Goal: Book appointment/travel/reservation

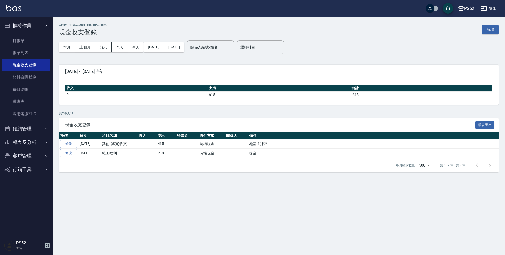
drag, startPoint x: 491, startPoint y: 8, endPoint x: 75, endPoint y: 78, distance: 421.5
click at [143, 69] on div "PS52 登出 櫃檯作業 打帳單 帳單列表 現金收支登錄 材料自購登錄 每日結帳 排班表 現場電腦打卡 預約管理 預約管理 單日預約紀錄 單週預約紀錄 報表及…" at bounding box center [252, 127] width 505 height 255
click at [29, 38] on link "打帳單" at bounding box center [26, 41] width 48 height 12
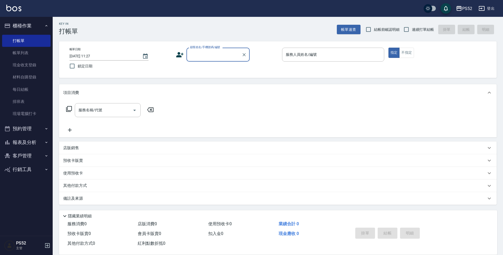
scroll to position [1, 0]
click at [404, 29] on input "連續打單結帳" at bounding box center [406, 29] width 11 height 11
checkbox input "true"
click at [228, 56] on div "顧客姓名/手機號碼/編號 顧客姓名/手機號碼/編號" at bounding box center [217, 54] width 63 height 14
type input "[PERSON_NAME]/0916186957/B0916186957"
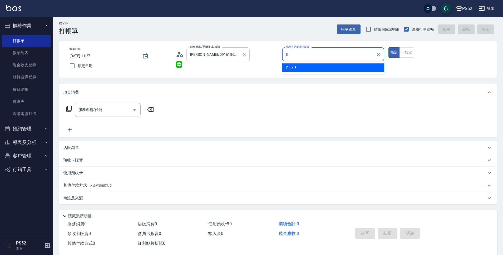
type input "8"
type button "true"
type input "Pink-8"
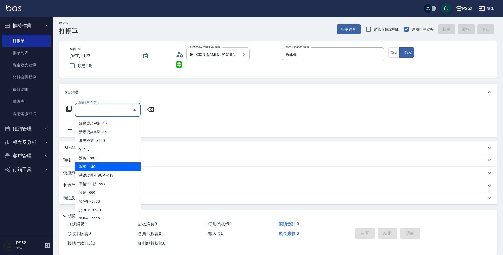
type input "單剪(C2)"
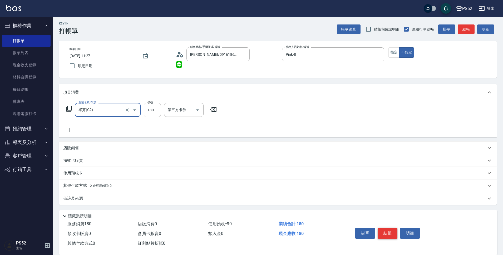
click at [382, 234] on button "結帳" at bounding box center [387, 233] width 20 height 11
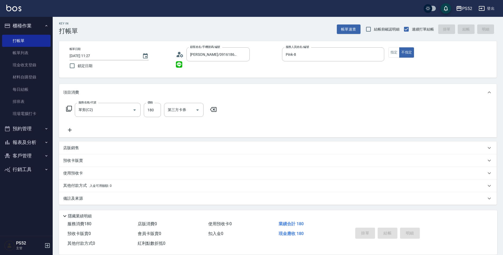
type input "[DATE] 11:28"
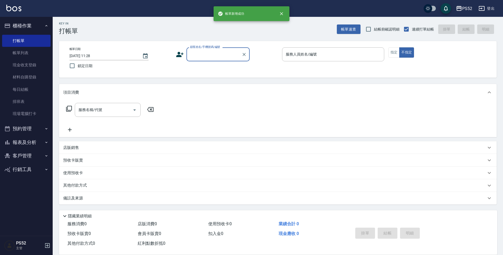
scroll to position [0, 0]
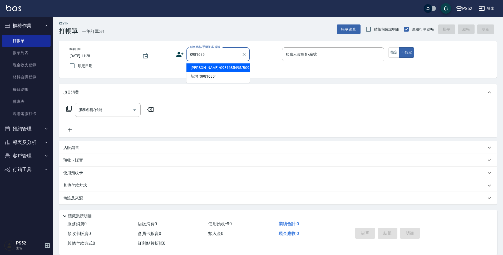
type input "[PERSON_NAME]/0981685495/B0981685495"
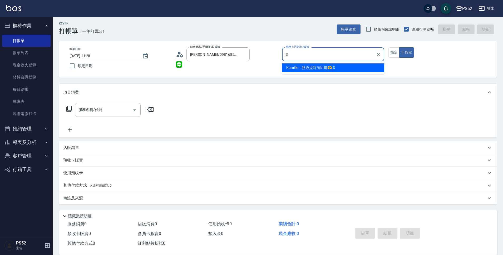
type input "Kamille～務必提前預約唷🫶-3"
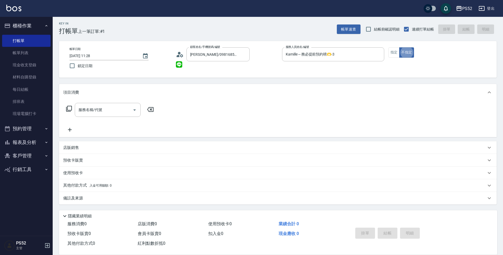
type button "false"
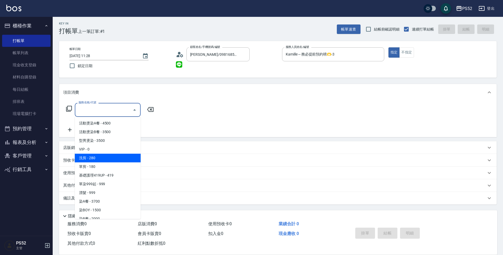
type input "洗剪(C1)"
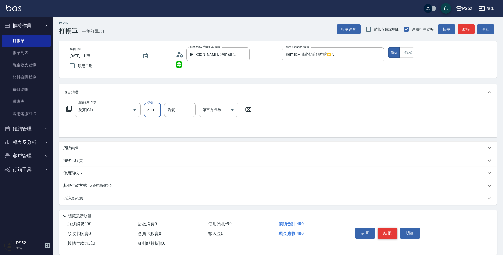
type input "400"
click at [382, 234] on button "結帳" at bounding box center [387, 233] width 20 height 11
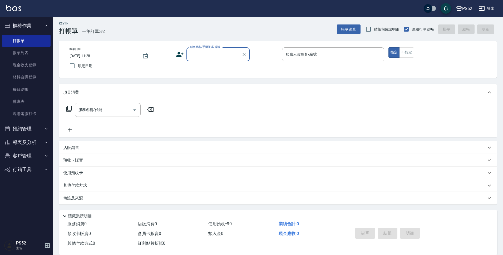
click at [38, 141] on button "報表及分析" at bounding box center [26, 143] width 48 height 14
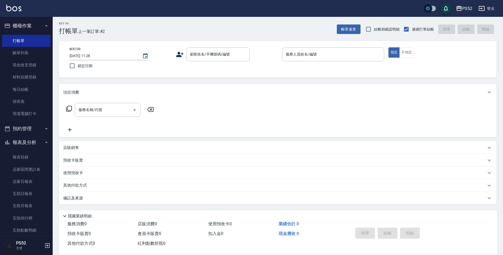
click at [34, 124] on button "預約管理" at bounding box center [26, 129] width 48 height 14
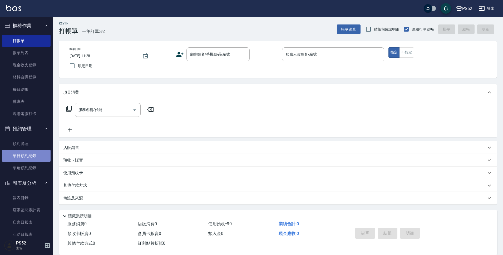
click at [30, 161] on link "單日預約紀錄" at bounding box center [26, 156] width 48 height 12
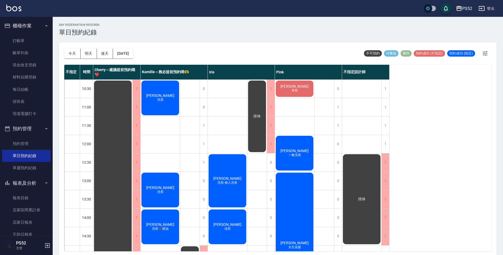
click at [129, 59] on div "[DATE] [DATE] [DATE] [DATE]" at bounding box center [98, 53] width 69 height 22
click at [128, 59] on div "[DATE] [DATE] [DATE] [DATE]" at bounding box center [98, 53] width 69 height 22
click at [129, 59] on div "[DATE] [DATE] [DATE] [DATE]" at bounding box center [98, 53] width 69 height 22
click at [130, 55] on button "[DATE]" at bounding box center [123, 54] width 20 height 10
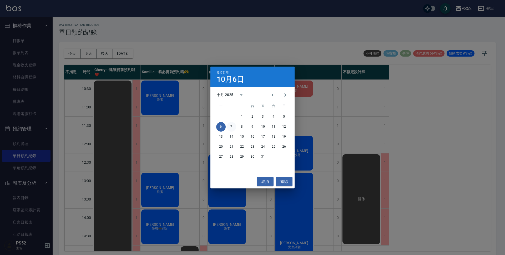
click at [230, 125] on button "7" at bounding box center [231, 126] width 9 height 9
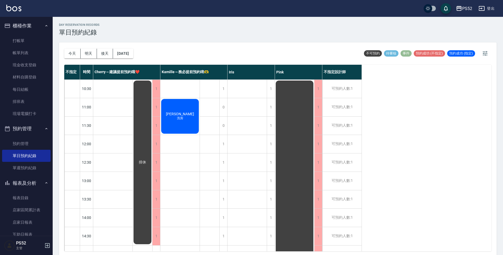
click at [33, 137] on ul "預約管理 單日預約紀錄 單週預約紀錄" at bounding box center [26, 156] width 48 height 41
click at [30, 140] on link "預約管理" at bounding box center [26, 144] width 48 height 12
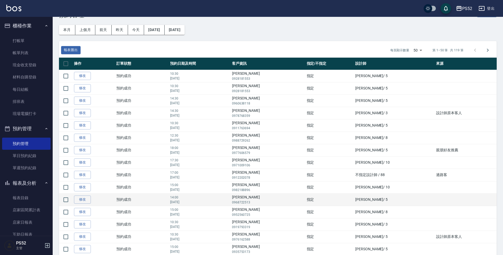
scroll to position [9, 0]
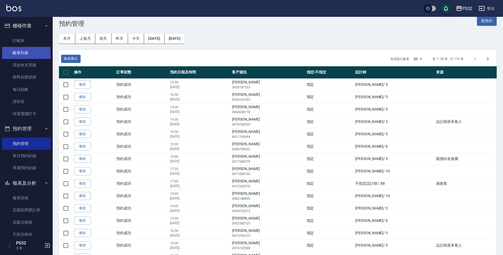
click at [25, 56] on link "帳單列表" at bounding box center [26, 53] width 48 height 12
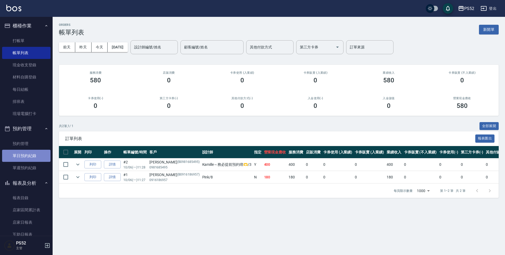
click at [30, 153] on link "單日預約紀錄" at bounding box center [26, 156] width 48 height 12
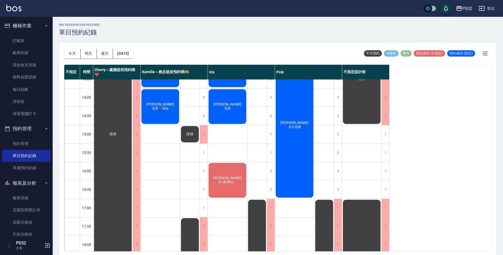
scroll to position [123, 0]
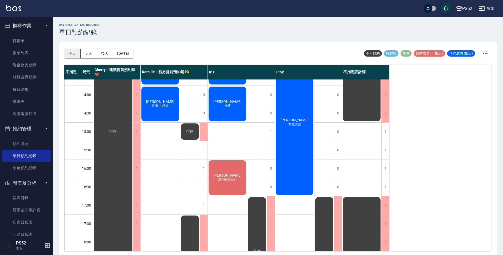
click at [71, 53] on button "今天" at bounding box center [72, 54] width 16 height 10
click at [87, 56] on button "明天" at bounding box center [89, 54] width 16 height 10
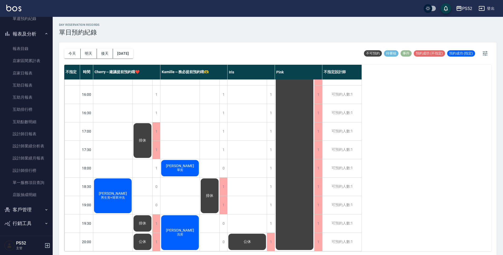
scroll to position [150, 0]
drag, startPoint x: 23, startPoint y: 208, endPoint x: 24, endPoint y: 212, distance: 3.5
click at [23, 209] on button "客戶管理" at bounding box center [26, 209] width 48 height 14
click at [27, 220] on link "客戶列表" at bounding box center [26, 224] width 48 height 12
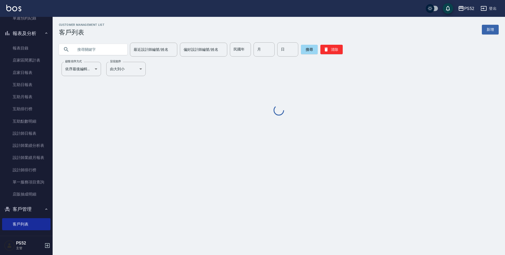
click at [81, 49] on input "text" at bounding box center [98, 49] width 49 height 14
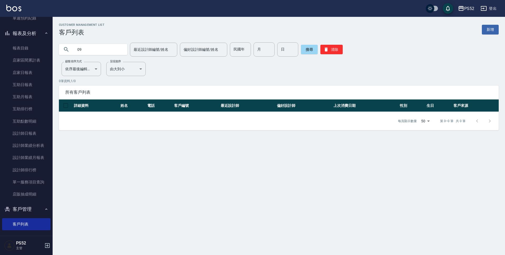
type input "0"
type input "陳"
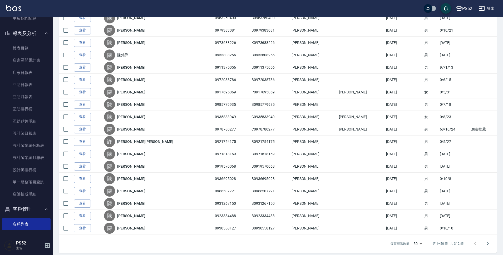
scroll to position [500, 0]
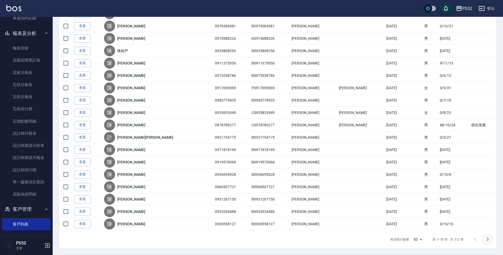
click at [488, 240] on icon "Go to next page" at bounding box center [488, 239] width 2 height 3
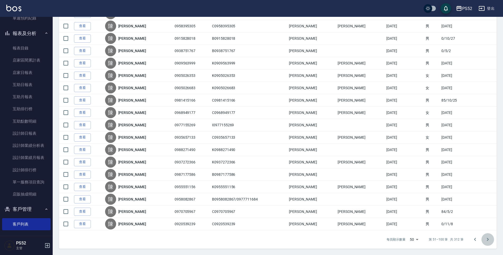
click at [487, 242] on icon "Go to next page" at bounding box center [487, 239] width 6 height 6
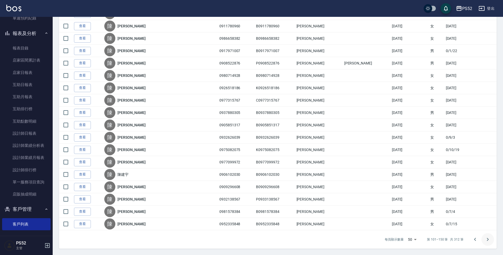
click at [489, 242] on icon "Go to next page" at bounding box center [487, 239] width 6 height 6
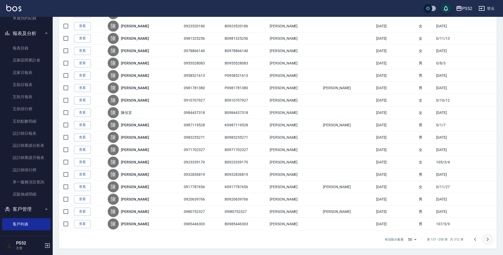
click at [486, 235] on button "Go to next page" at bounding box center [487, 239] width 13 height 13
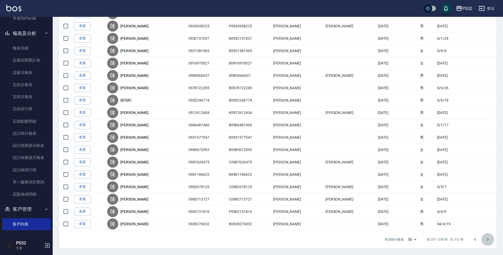
click at [486, 241] on icon "Go to next page" at bounding box center [487, 239] width 6 height 6
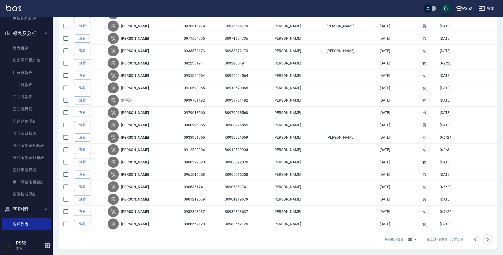
click at [488, 239] on icon "Go to next page" at bounding box center [487, 239] width 6 height 6
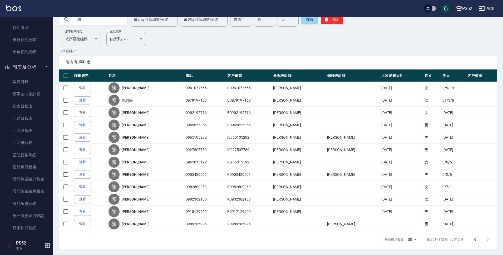
scroll to position [115, 0]
click at [25, 45] on link "單日預約紀錄" at bounding box center [26, 41] width 48 height 12
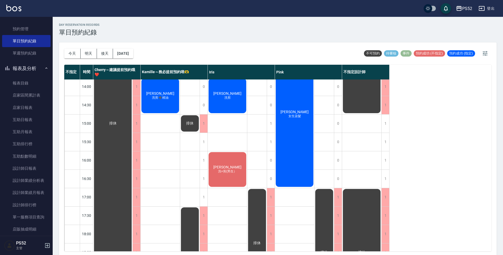
scroll to position [132, 0]
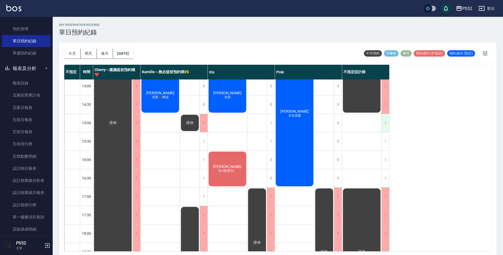
click at [382, 121] on div "1" at bounding box center [385, 123] width 8 height 18
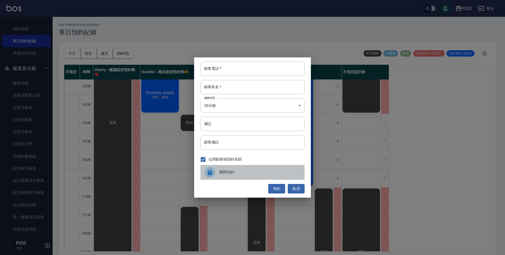
click at [257, 171] on span "關閉預約" at bounding box center [260, 172] width 81 height 6
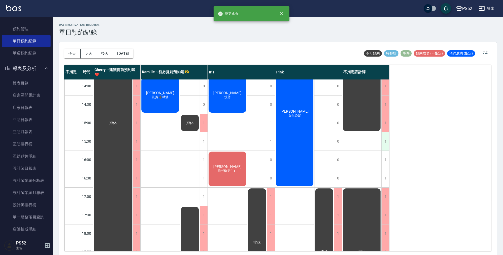
click at [386, 136] on div "1" at bounding box center [385, 141] width 8 height 18
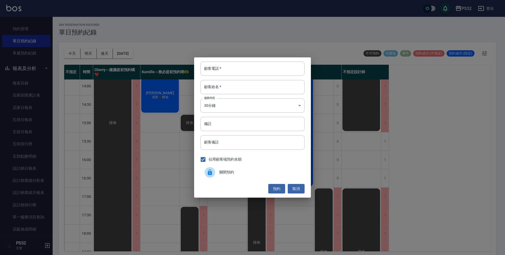
click at [256, 178] on div "關閉預約" at bounding box center [253, 172] width 104 height 15
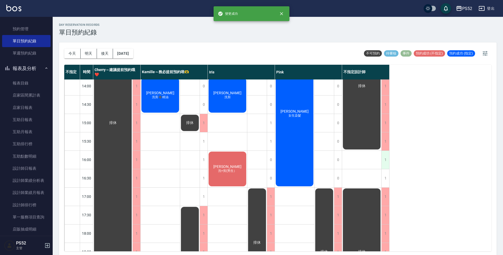
click at [383, 158] on div "1" at bounding box center [385, 160] width 8 height 18
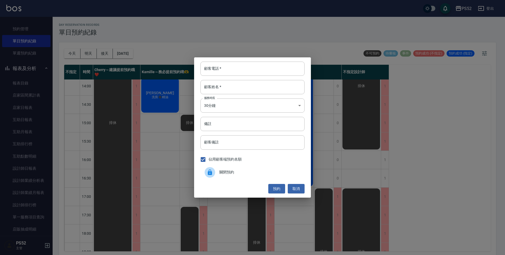
click at [236, 172] on span "關閉預約" at bounding box center [260, 172] width 81 height 6
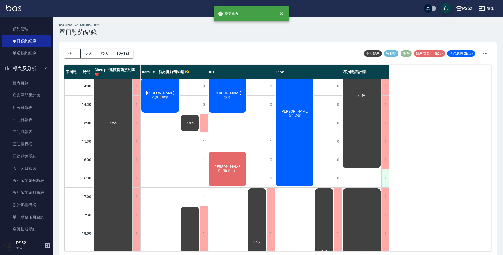
click at [381, 181] on div "1" at bounding box center [385, 178] width 8 height 18
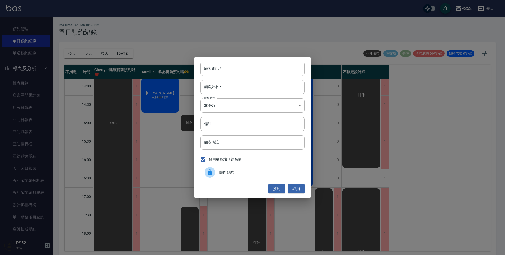
click at [239, 171] on span "關閉預約" at bounding box center [260, 172] width 81 height 6
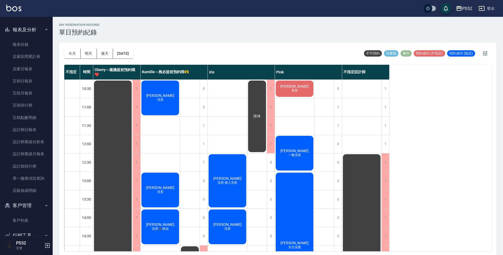
scroll to position [166, 0]
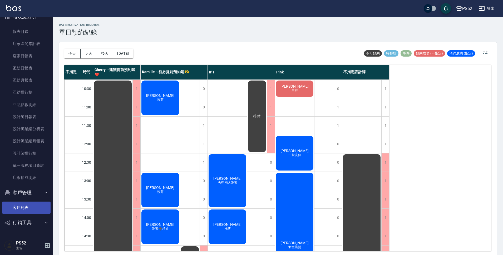
click at [28, 205] on link "客戶列表" at bounding box center [26, 208] width 48 height 12
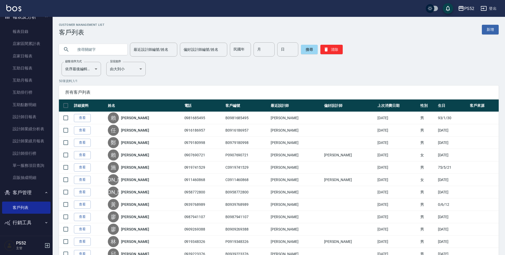
click at [87, 46] on input "text" at bounding box center [98, 49] width 49 height 14
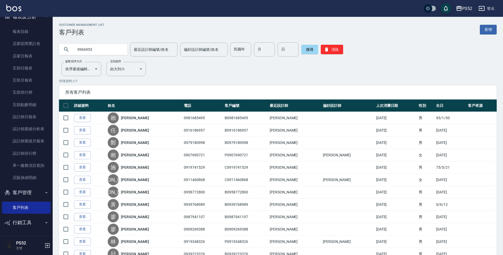
type input "0966953"
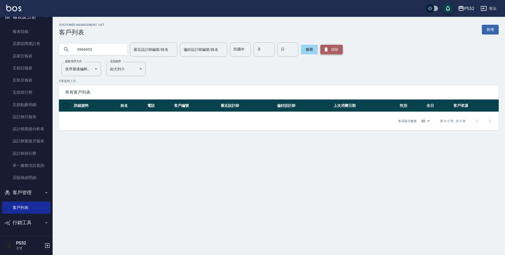
click at [331, 51] on button "清除" at bounding box center [332, 49] width 22 height 9
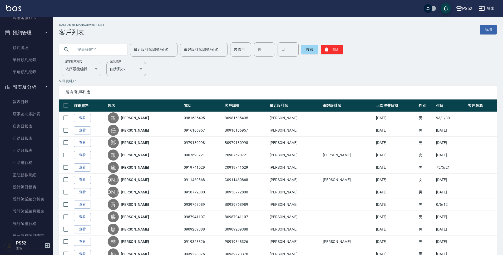
scroll to position [87, 0]
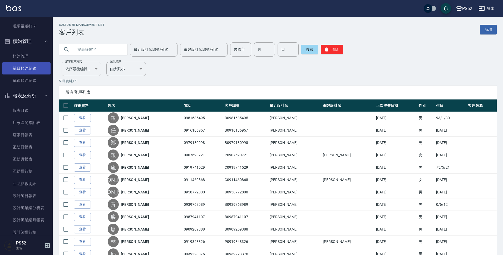
click at [26, 73] on link "單日預約紀錄" at bounding box center [26, 68] width 48 height 12
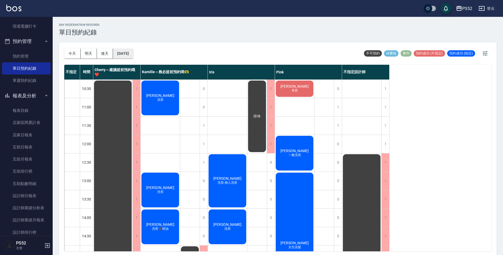
click at [130, 51] on button "[DATE]" at bounding box center [123, 54] width 20 height 10
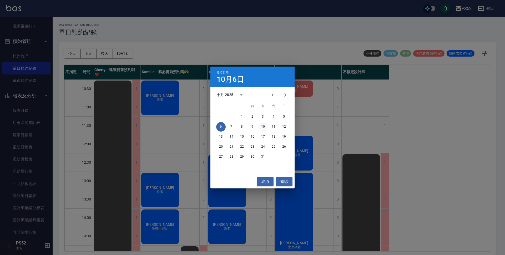
click at [261, 126] on button "10" at bounding box center [262, 126] width 9 height 9
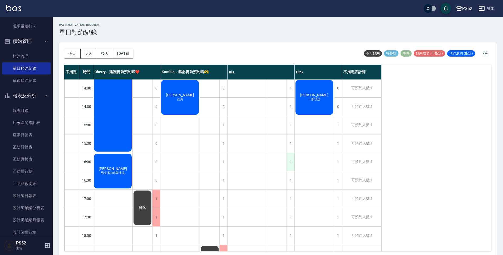
scroll to position [132, 0]
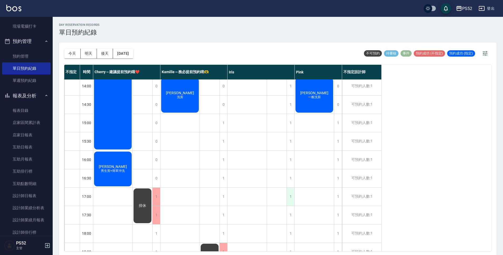
click at [293, 197] on div "1" at bounding box center [290, 197] width 8 height 18
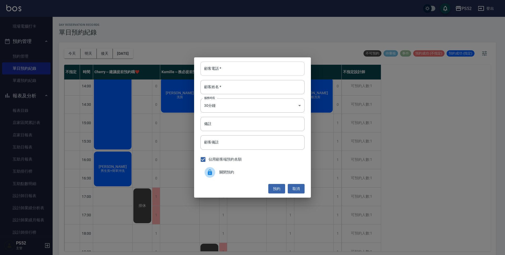
click at [211, 66] on input "顧客電話   *" at bounding box center [253, 69] width 104 height 14
type input "00"
click at [249, 88] on input "顧客姓名   *" at bounding box center [253, 87] width 104 height 14
type input "無"
click at [225, 126] on input "備註" at bounding box center [253, 124] width 104 height 14
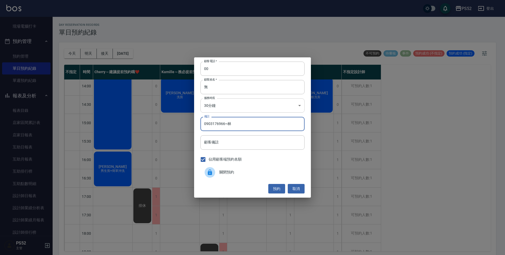
type input "0903176966~林"
click at [231, 111] on body "PS52 登出 櫃檯作業 打帳單 帳單列表 現金收支登錄 材料自購登錄 每日結帳 排班表 現場電腦打卡 預約管理 預約管理 單日預約紀錄 單週預約紀錄 報表及…" at bounding box center [252, 128] width 505 height 257
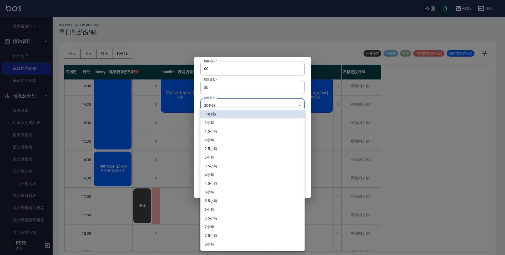
click at [217, 123] on li "1小時" at bounding box center [253, 122] width 104 height 9
type input "2"
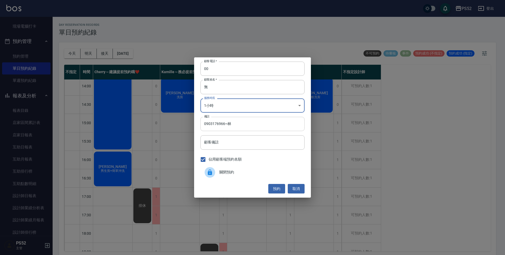
click at [243, 128] on input "0903176966~林" at bounding box center [253, 124] width 104 height 14
type input "0903176966~[PERSON_NAME]"
click at [275, 190] on button "預約" at bounding box center [276, 189] width 17 height 10
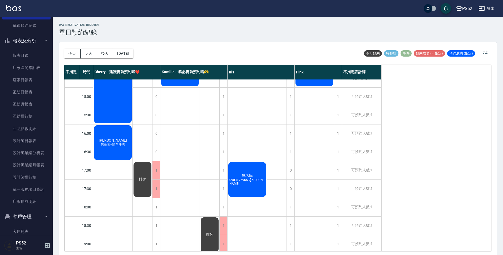
scroll to position [166, 0]
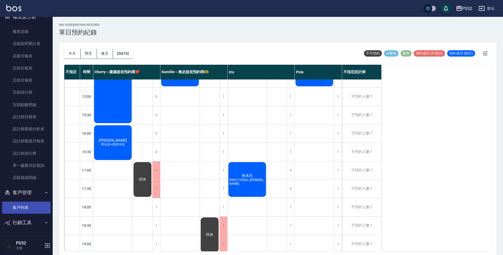
click at [23, 211] on link "客戶列表" at bounding box center [26, 208] width 48 height 12
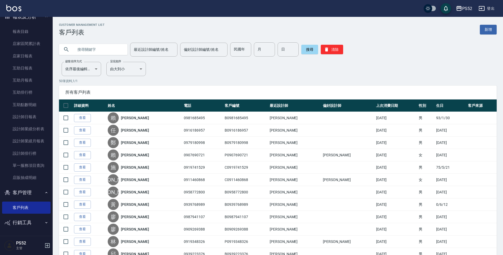
click at [94, 52] on input "text" at bounding box center [98, 49] width 49 height 14
type input "0966953"
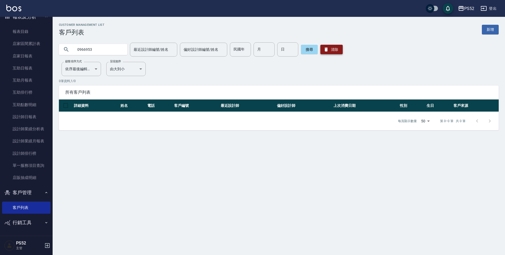
click at [332, 51] on button "清除" at bounding box center [332, 49] width 22 height 9
